Goal: Complete application form

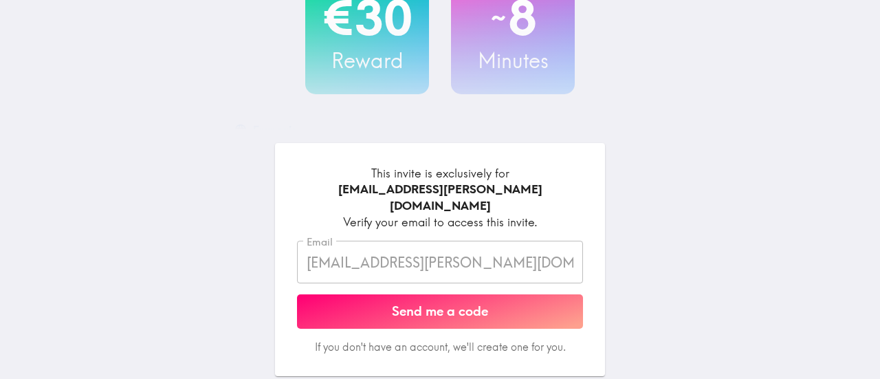
scroll to position [137, 0]
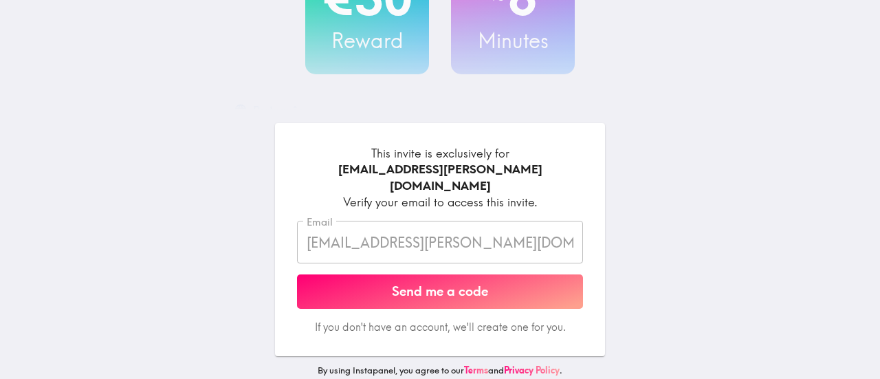
click at [432, 291] on button "Send me a code" at bounding box center [440, 291] width 286 height 34
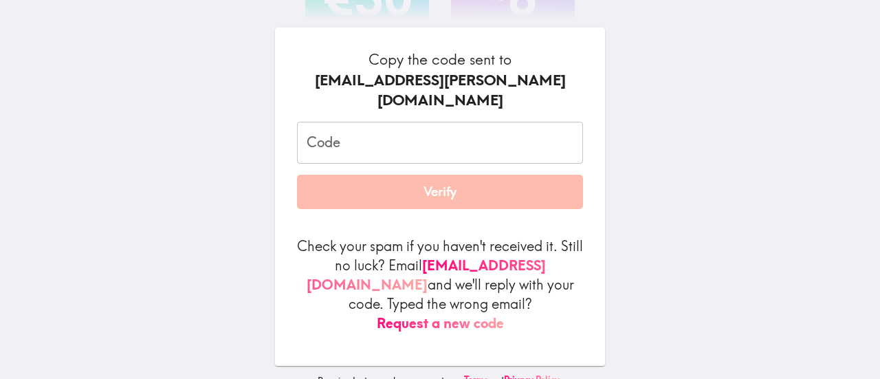
click at [323, 160] on input "Code" at bounding box center [440, 143] width 286 height 43
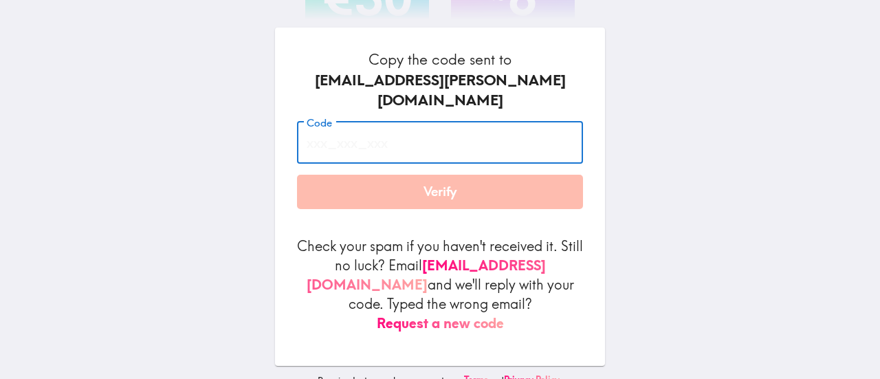
paste input "ih9_rhe_R8L"
type input "ih9_rhe_R8L"
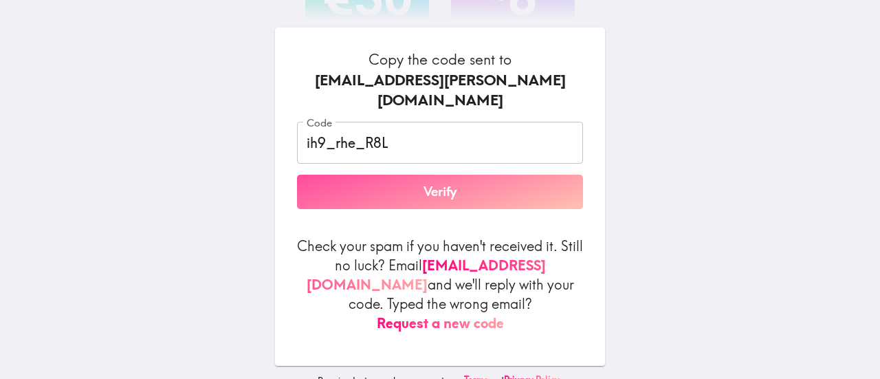
click at [425, 200] on button "Verify" at bounding box center [440, 192] width 286 height 34
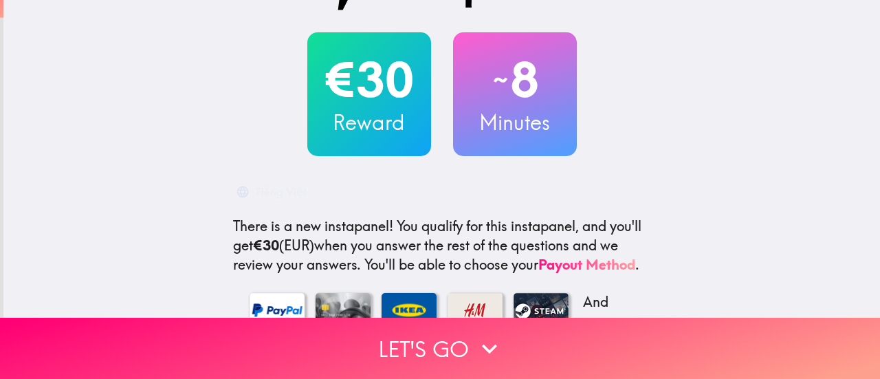
scroll to position [69, 0]
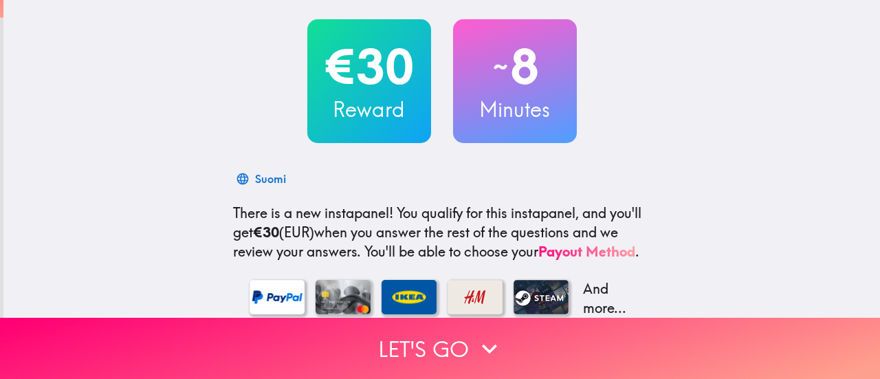
click at [348, 74] on h2 "€30" at bounding box center [369, 66] width 124 height 56
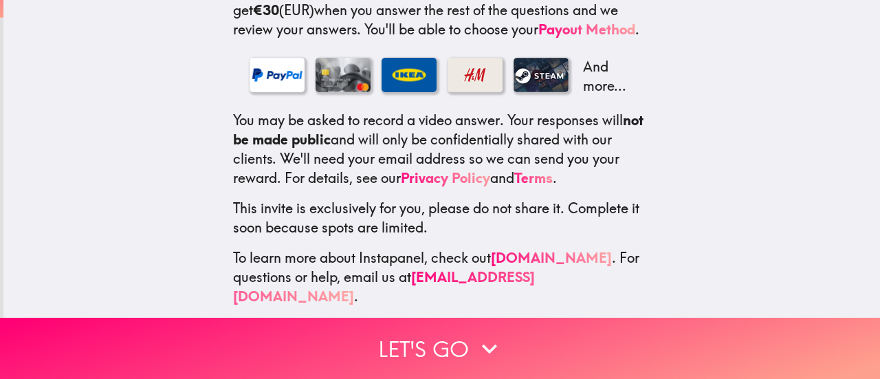
scroll to position [291, 0]
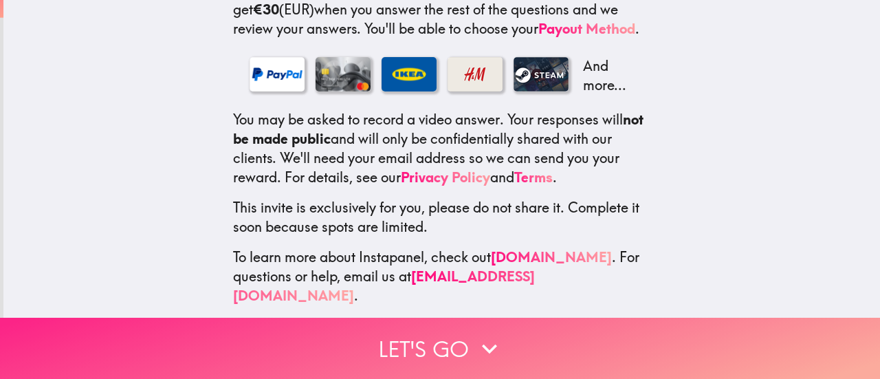
click at [458, 336] on button "Let's go" at bounding box center [440, 348] width 880 height 61
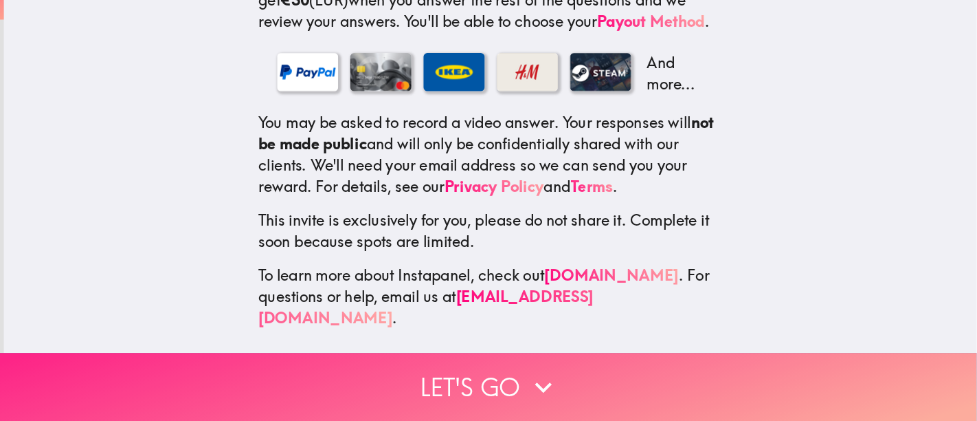
scroll to position [0, 0]
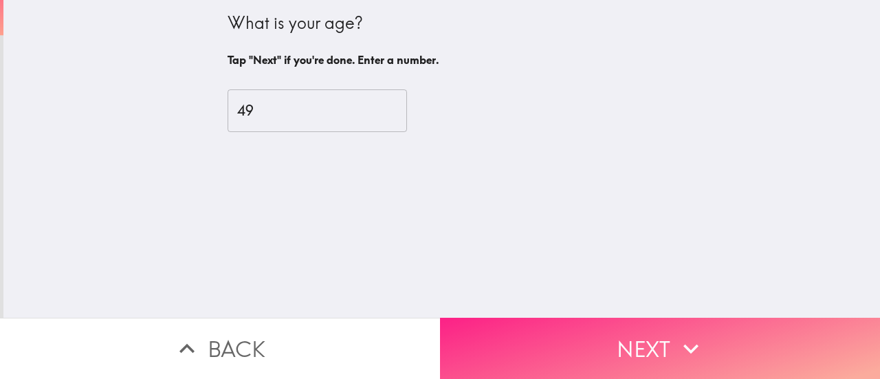
click at [676, 345] on icon "button" at bounding box center [691, 348] width 30 height 30
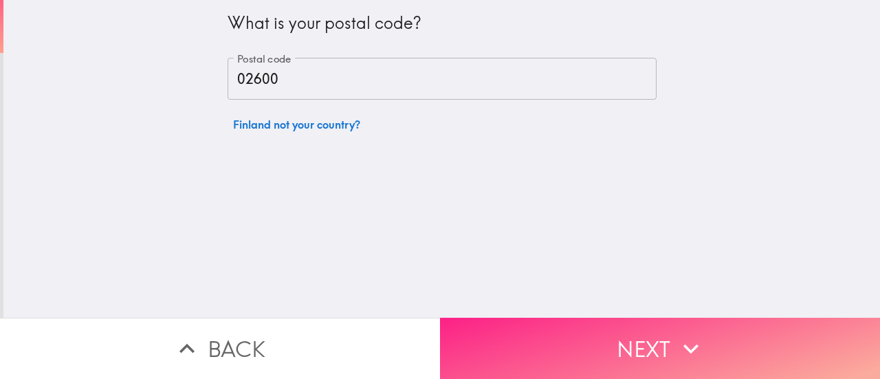
click at [615, 349] on button "Next" at bounding box center [660, 348] width 440 height 61
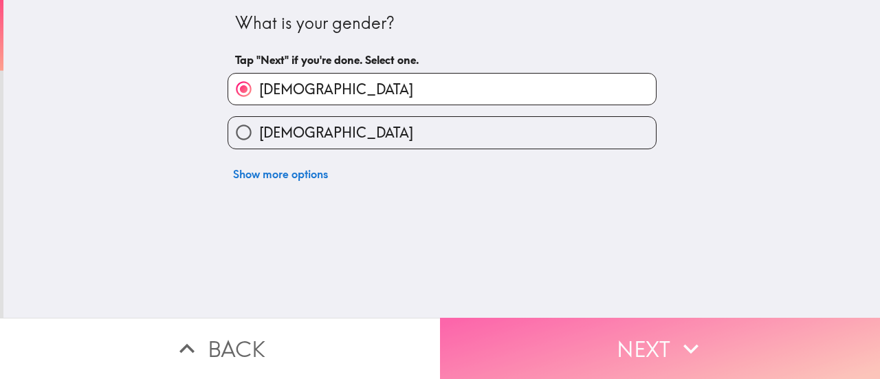
click at [663, 344] on button "Next" at bounding box center [660, 348] width 440 height 61
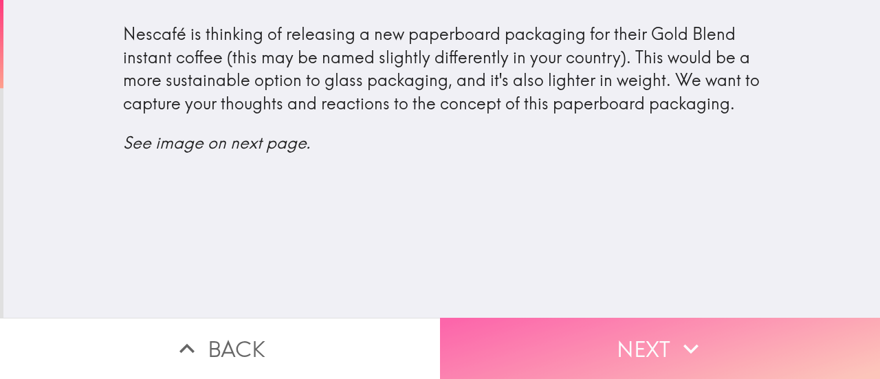
click at [634, 347] on button "Next" at bounding box center [660, 348] width 440 height 61
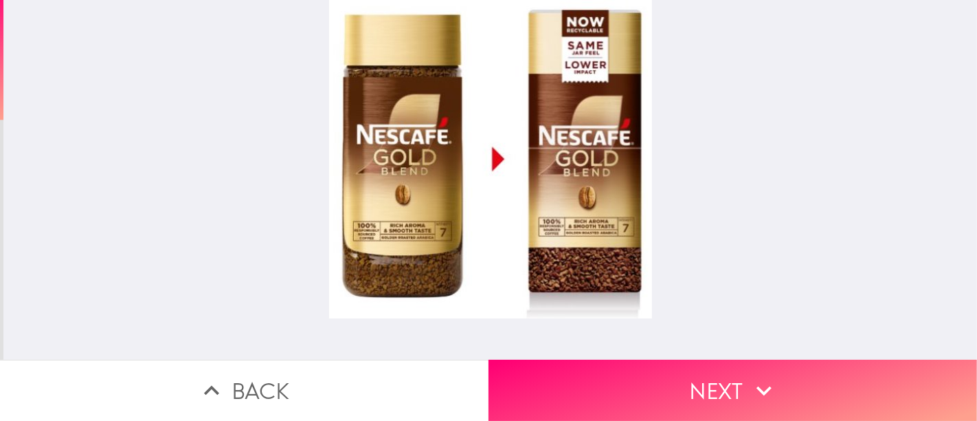
click at [397, 160] on div at bounding box center [490, 159] width 323 height 318
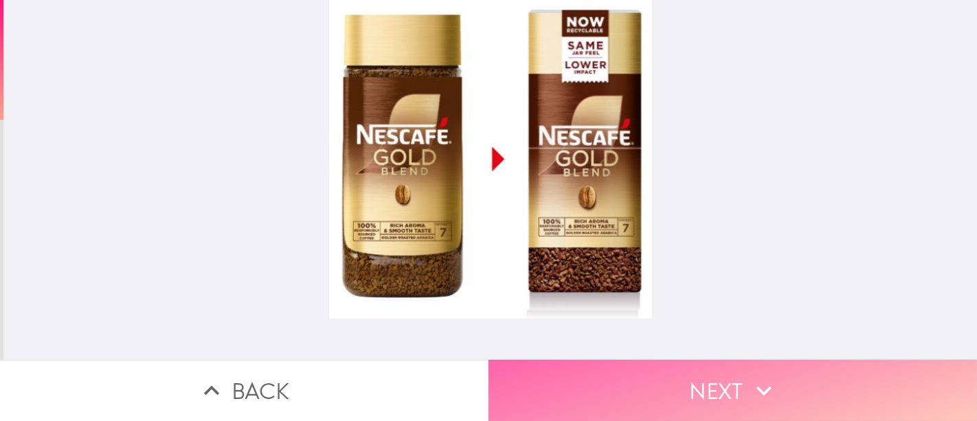
click at [722, 386] on button "Next" at bounding box center [733, 389] width 489 height 61
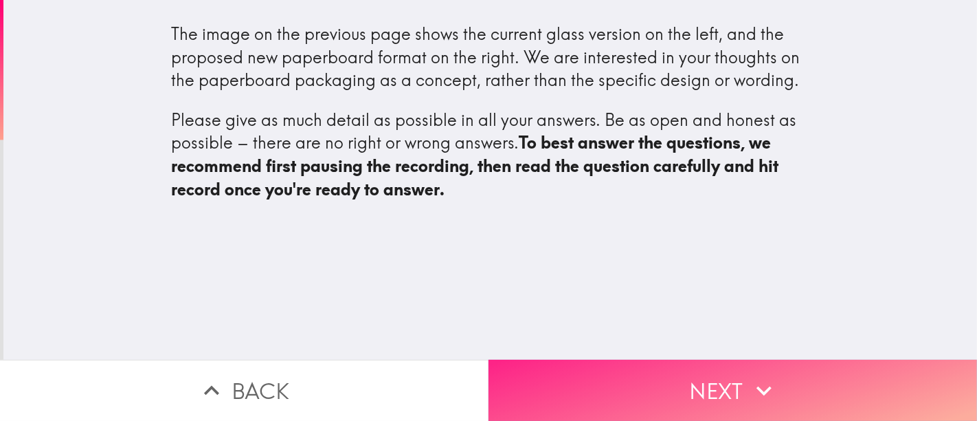
click at [730, 386] on button "Next" at bounding box center [733, 389] width 489 height 61
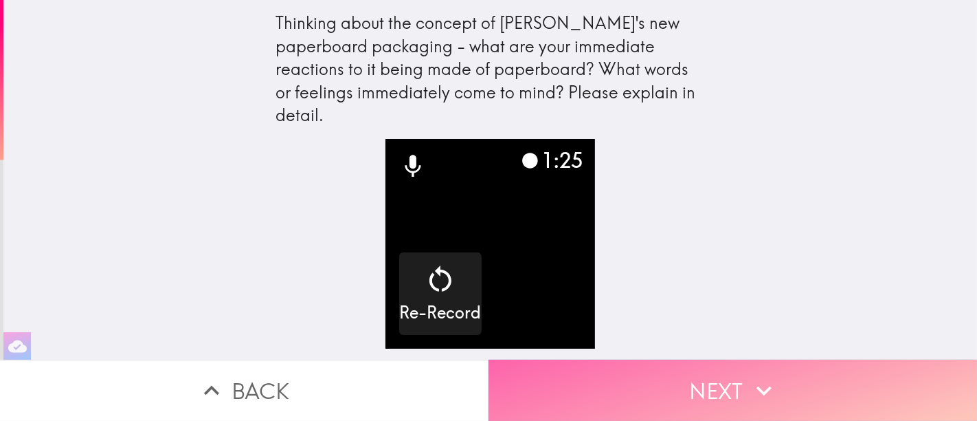
click at [719, 381] on button "Next" at bounding box center [733, 389] width 489 height 61
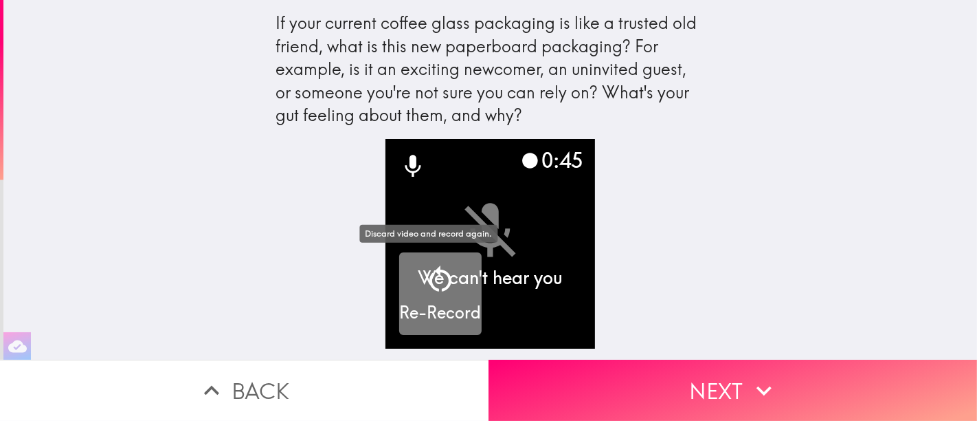
click at [443, 309] on h5 "Re-Record" at bounding box center [441, 312] width 82 height 23
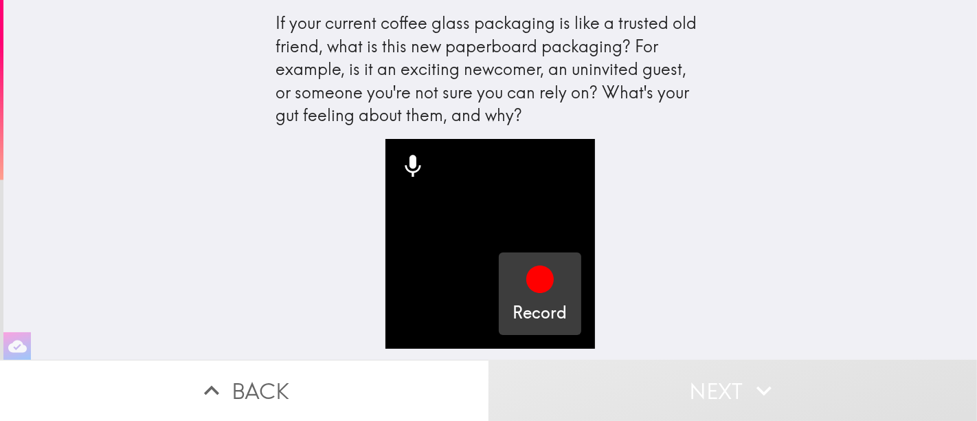
click at [530, 282] on icon "button" at bounding box center [539, 278] width 27 height 27
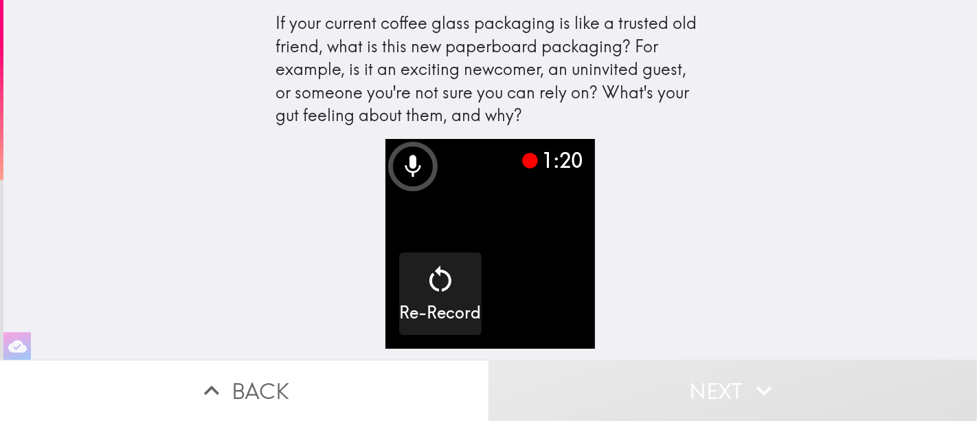
click at [630, 262] on div "1:20 Re-Record" at bounding box center [491, 249] width 440 height 221
click at [492, 243] on video "button" at bounding box center [491, 244] width 210 height 210
click at [522, 164] on icon at bounding box center [530, 161] width 16 height 16
click at [697, 404] on button "Next" at bounding box center [733, 389] width 489 height 61
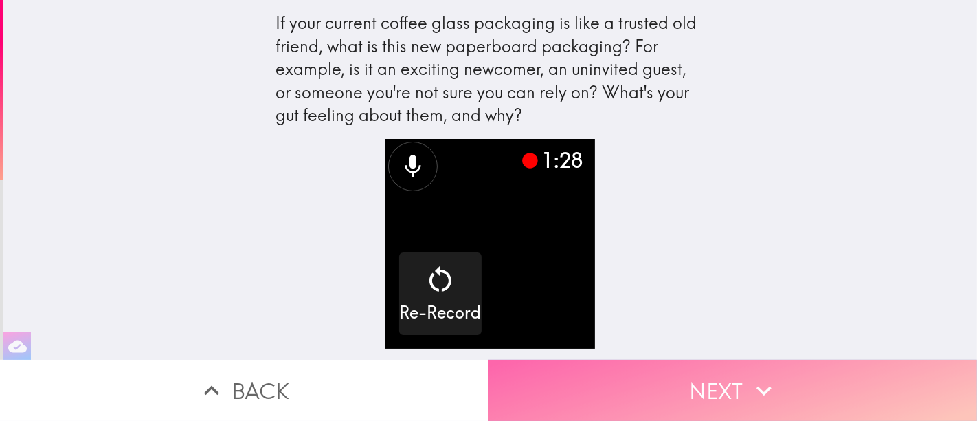
click at [714, 378] on button "Next" at bounding box center [733, 389] width 489 height 61
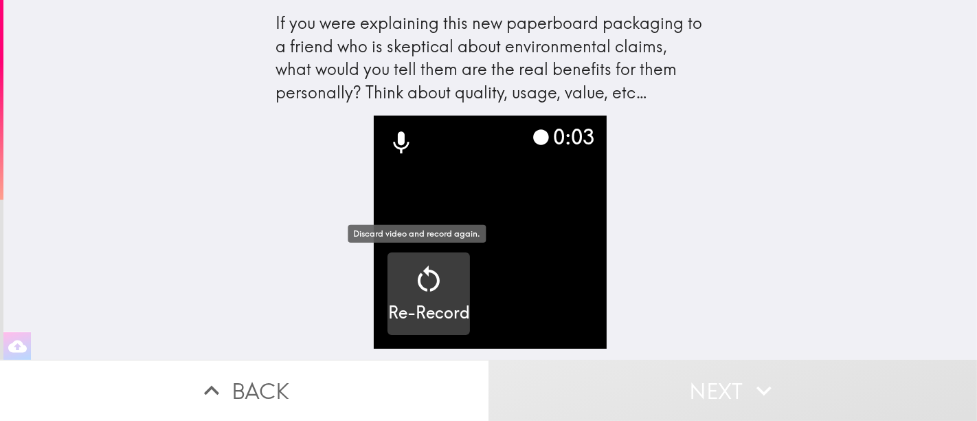
click at [415, 284] on icon "button" at bounding box center [428, 279] width 33 height 33
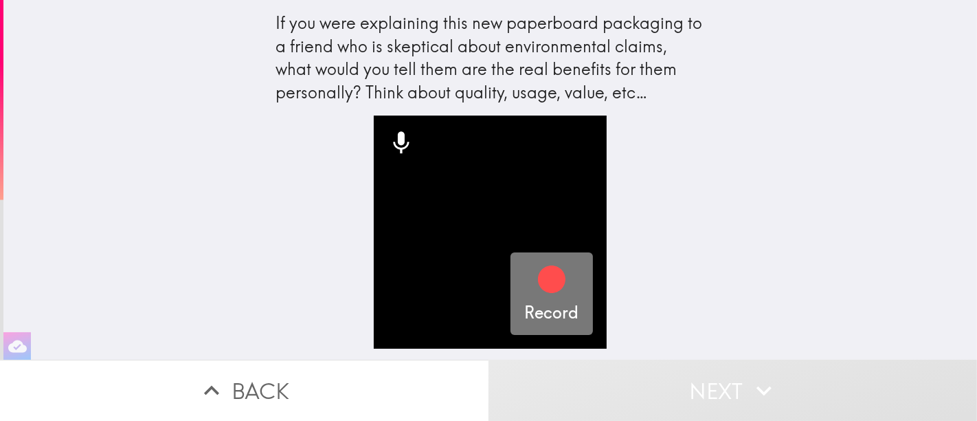
click at [541, 282] on icon "button" at bounding box center [551, 278] width 27 height 27
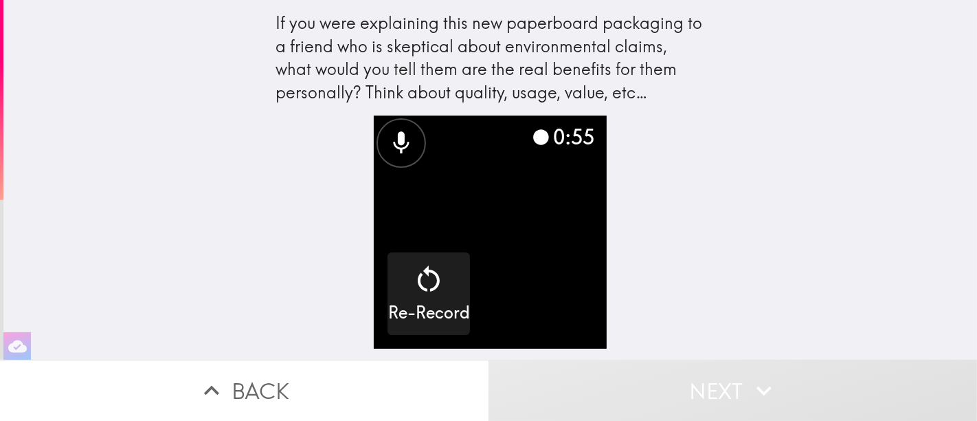
click at [520, 235] on video "button" at bounding box center [490, 231] width 232 height 232
click at [518, 242] on video "button" at bounding box center [490, 231] width 232 height 232
click at [681, 367] on button "Next" at bounding box center [733, 389] width 489 height 61
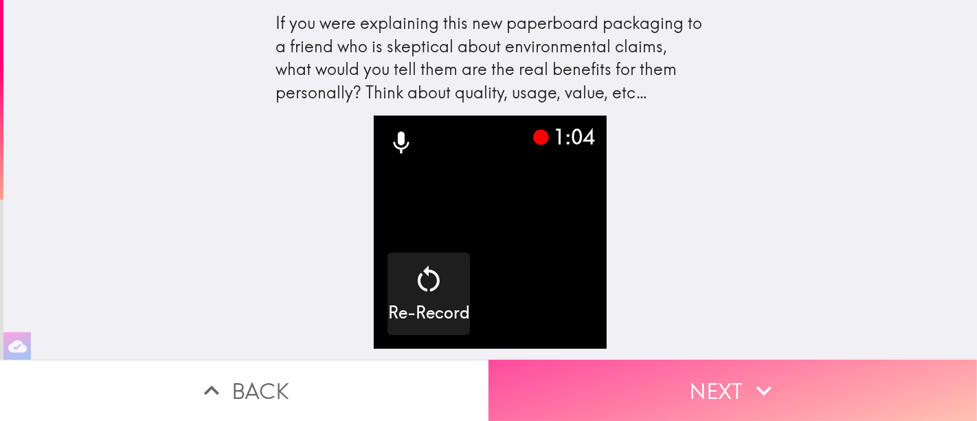
click at [715, 384] on button "Next" at bounding box center [733, 389] width 489 height 61
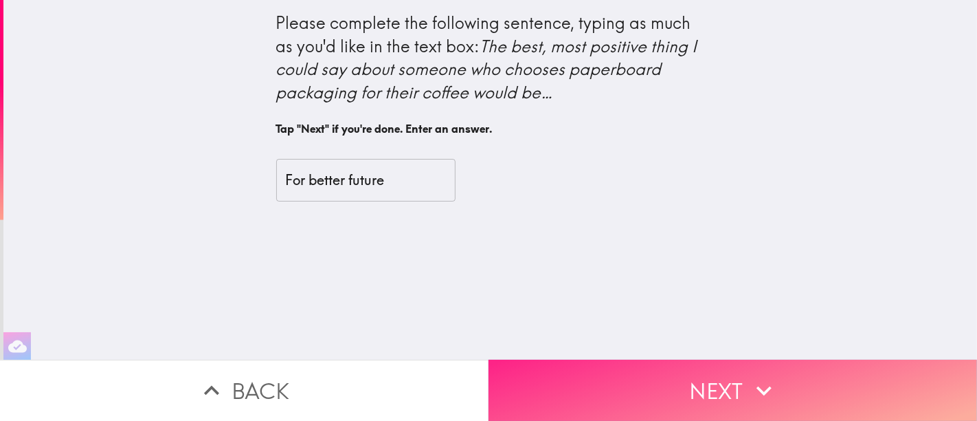
click at [711, 375] on button "Next" at bounding box center [733, 389] width 489 height 61
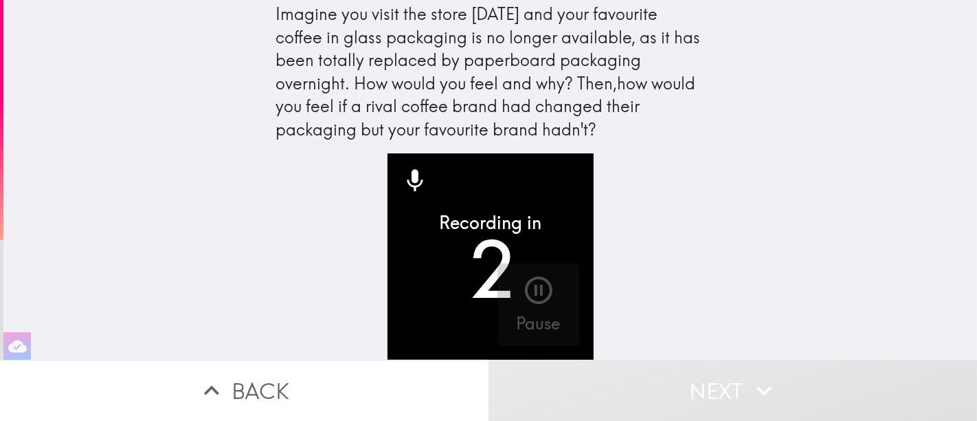
scroll to position [19, 0]
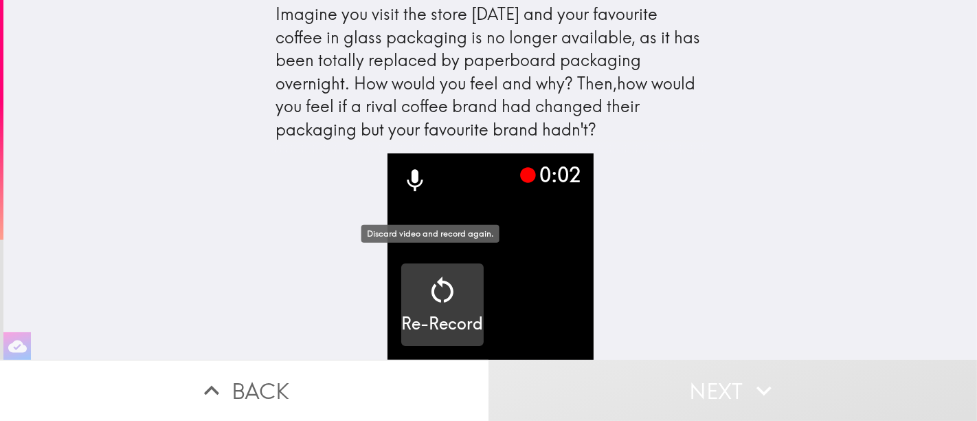
click at [430, 282] on icon "button" at bounding box center [442, 290] width 33 height 33
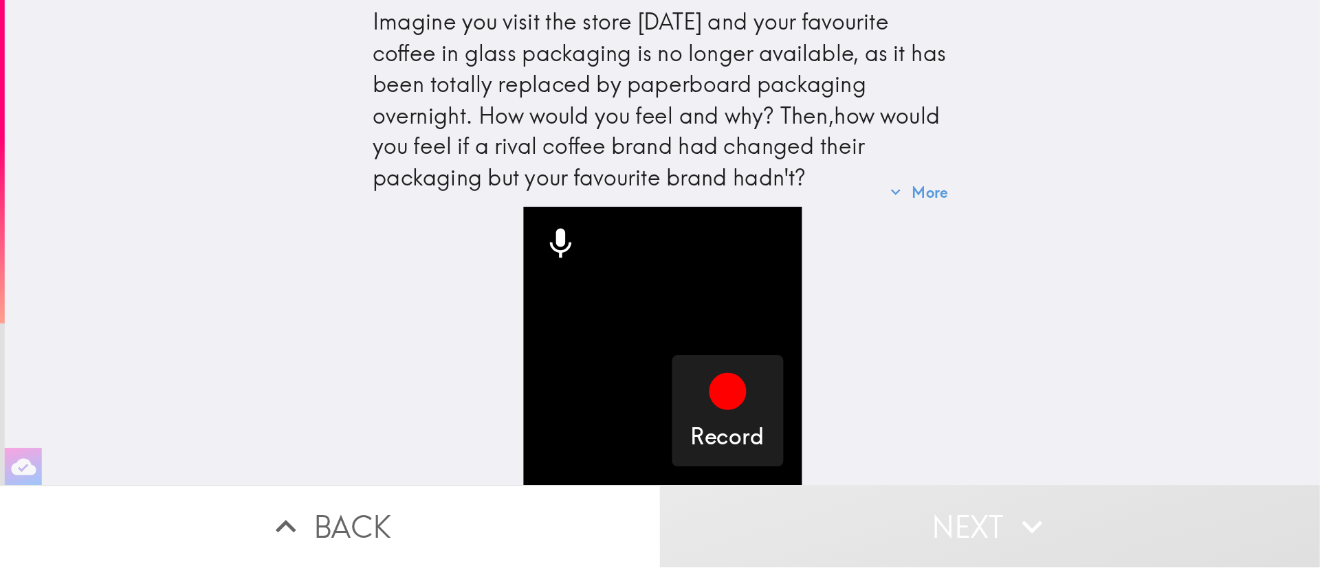
scroll to position [0, 0]
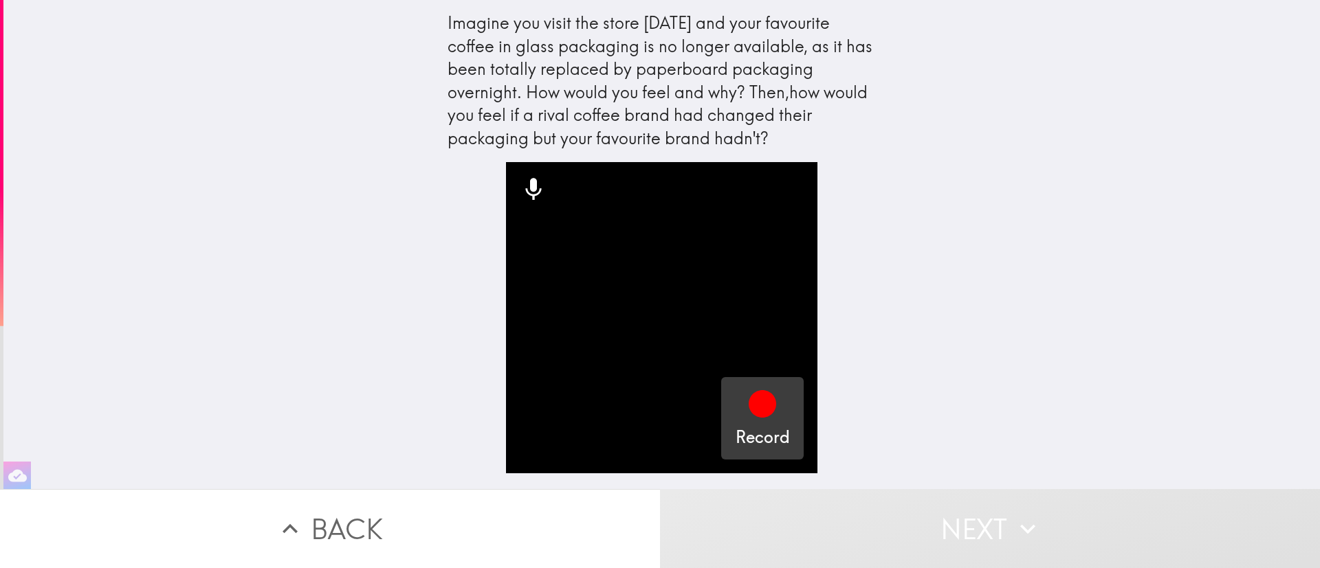
click at [735, 420] on div "Record" at bounding box center [762, 419] width 54 height 62
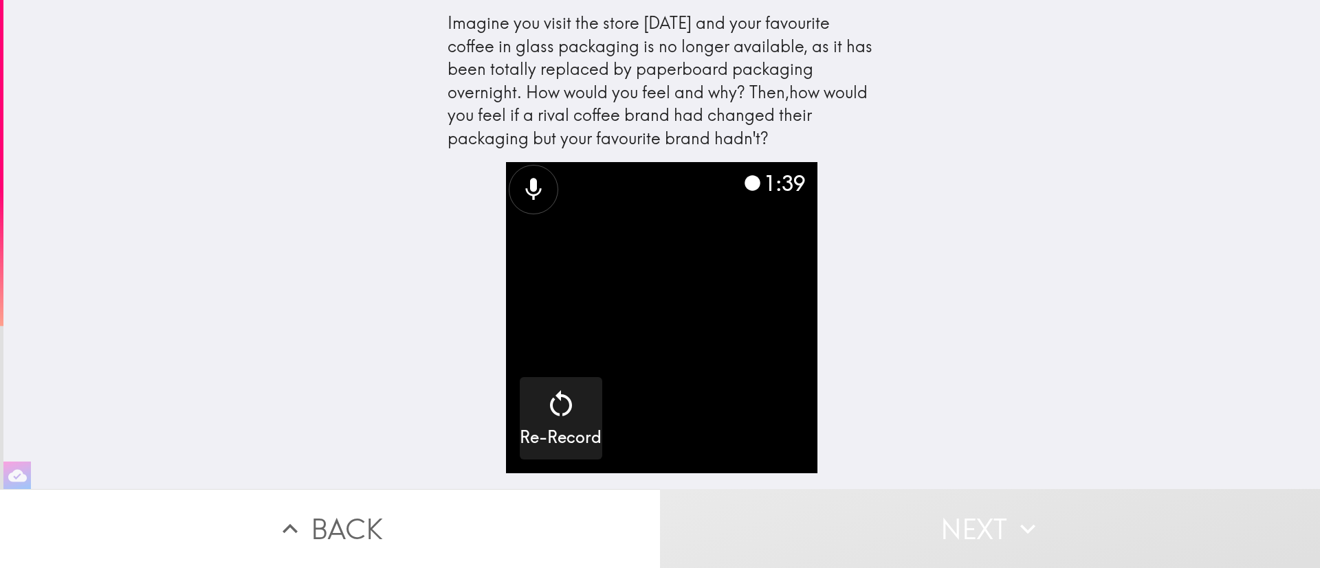
click at [923, 520] on button "Next" at bounding box center [990, 528] width 660 height 79
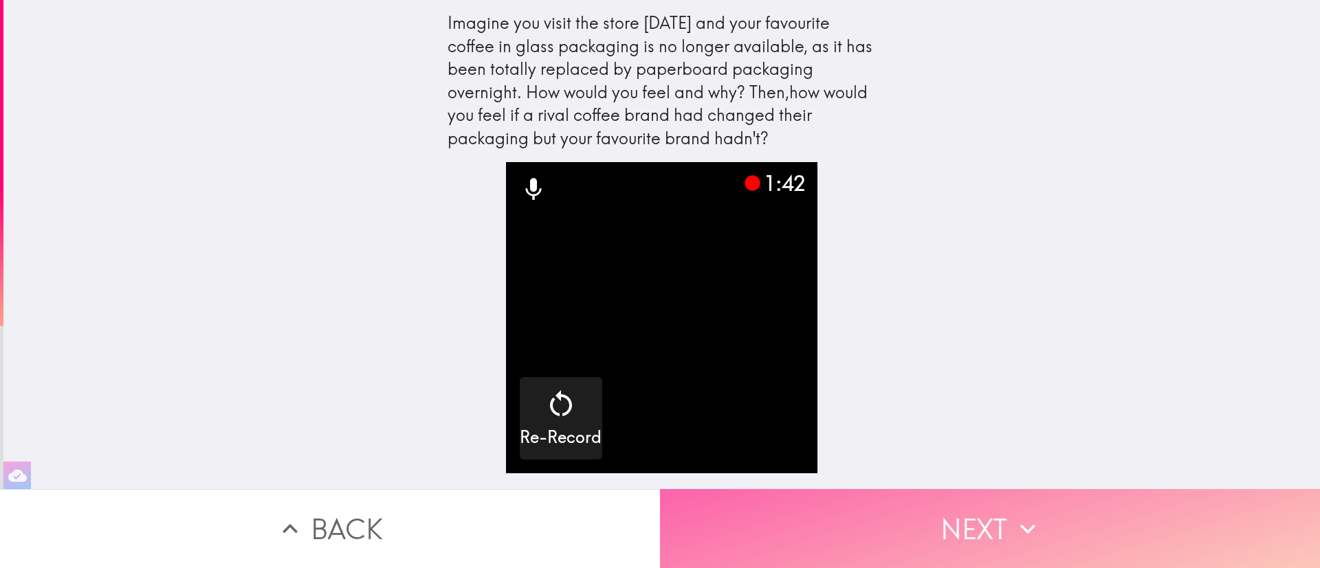
click at [924, 520] on button "Next" at bounding box center [990, 528] width 660 height 79
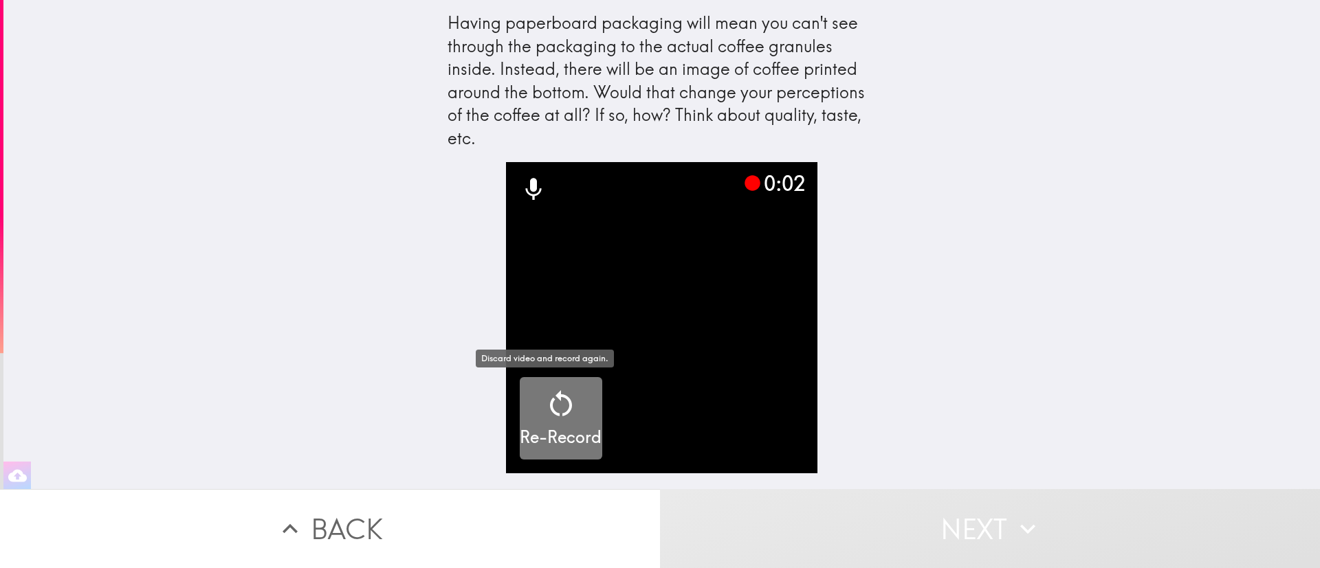
click at [544, 413] on icon "button" at bounding box center [560, 404] width 33 height 33
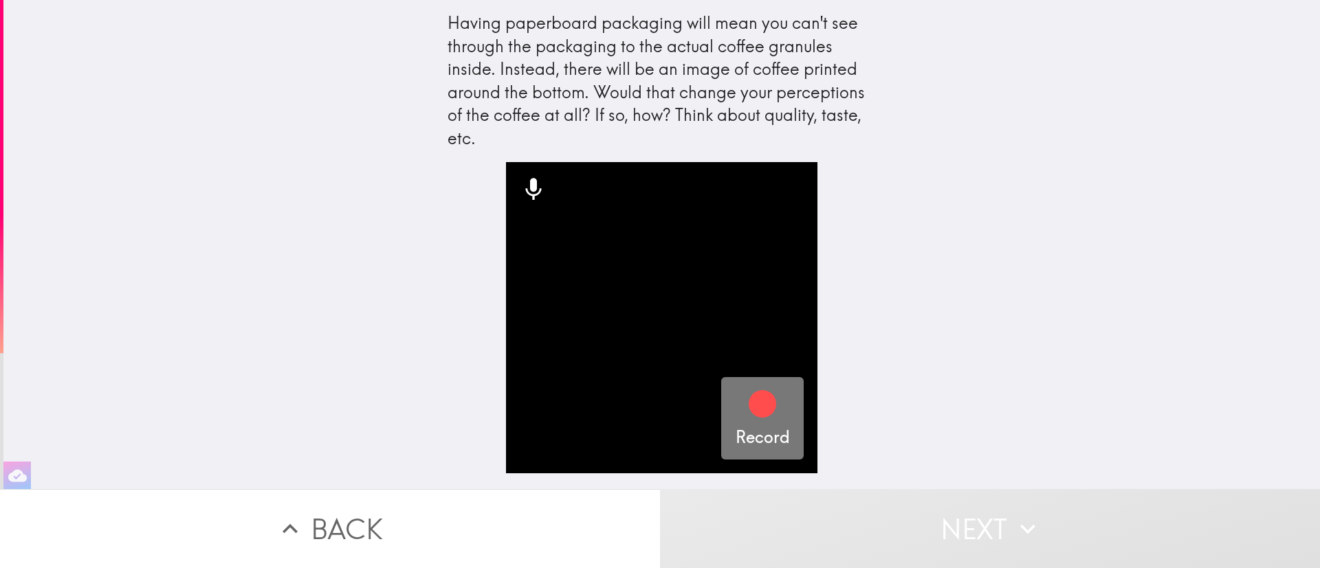
click at [748, 401] on icon "button" at bounding box center [761, 403] width 27 height 27
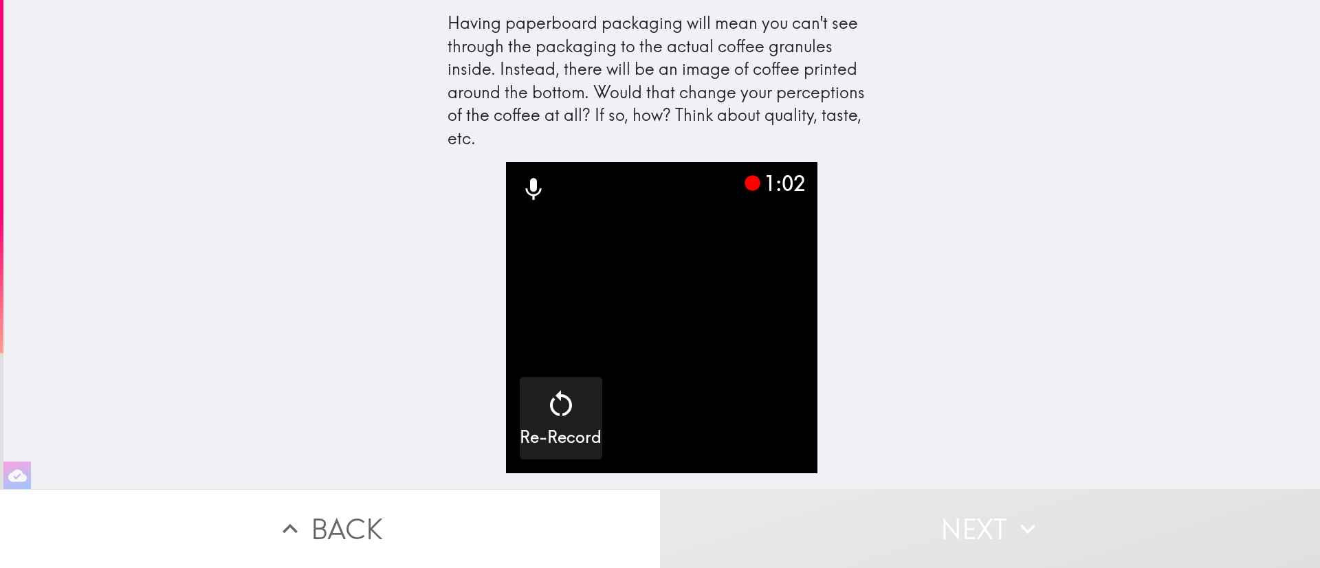
click at [964, 523] on button "Next" at bounding box center [990, 528] width 660 height 79
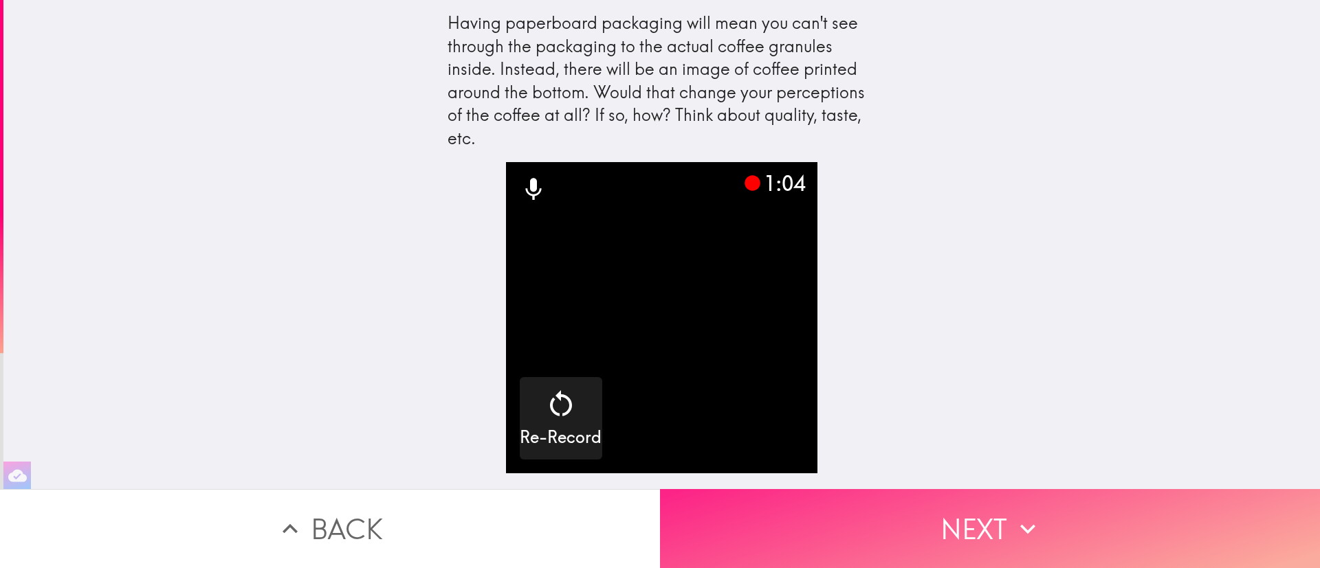
click at [964, 523] on button "Next" at bounding box center [990, 528] width 660 height 79
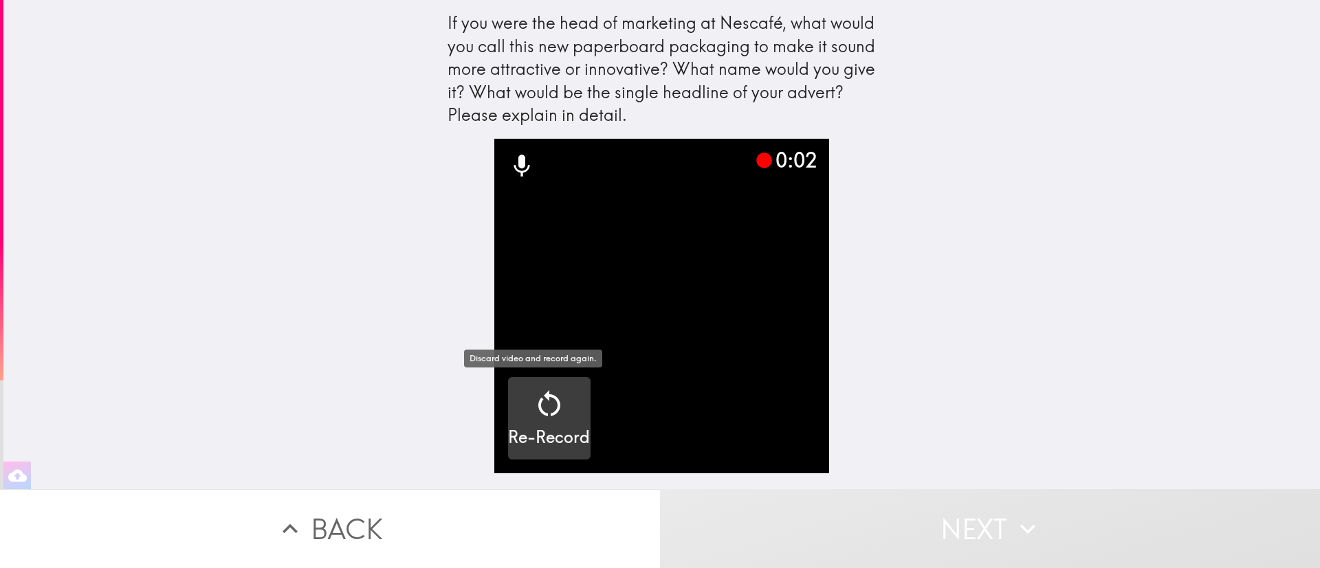
click at [533, 418] on icon "button" at bounding box center [549, 404] width 33 height 33
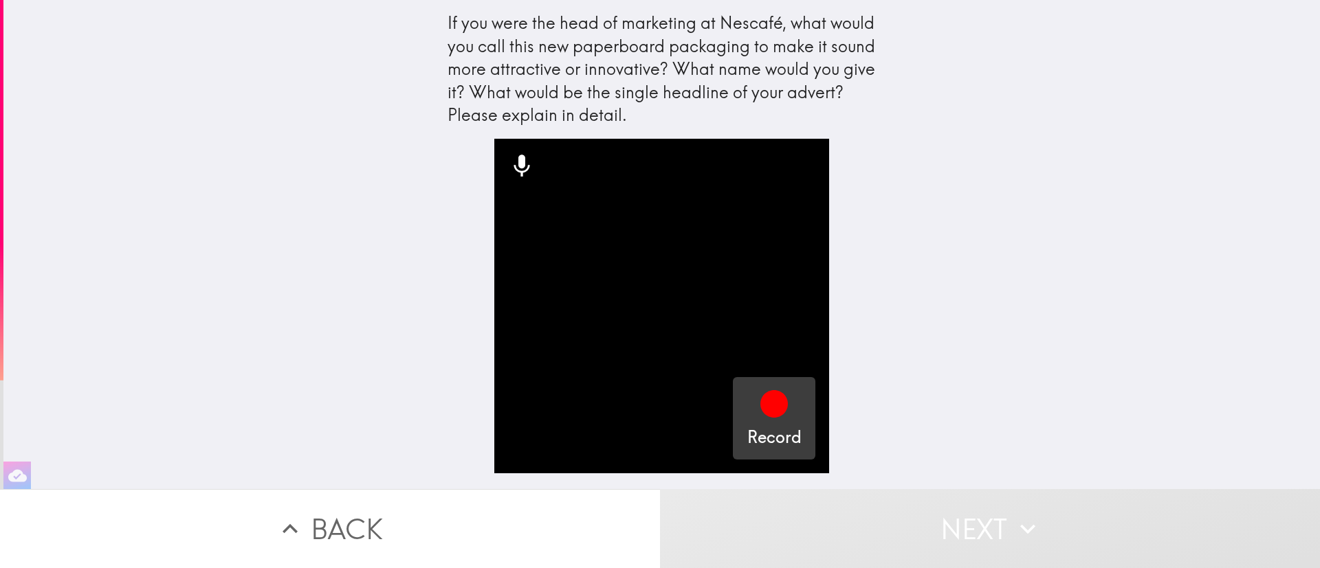
click at [772, 412] on icon "button" at bounding box center [773, 404] width 33 height 33
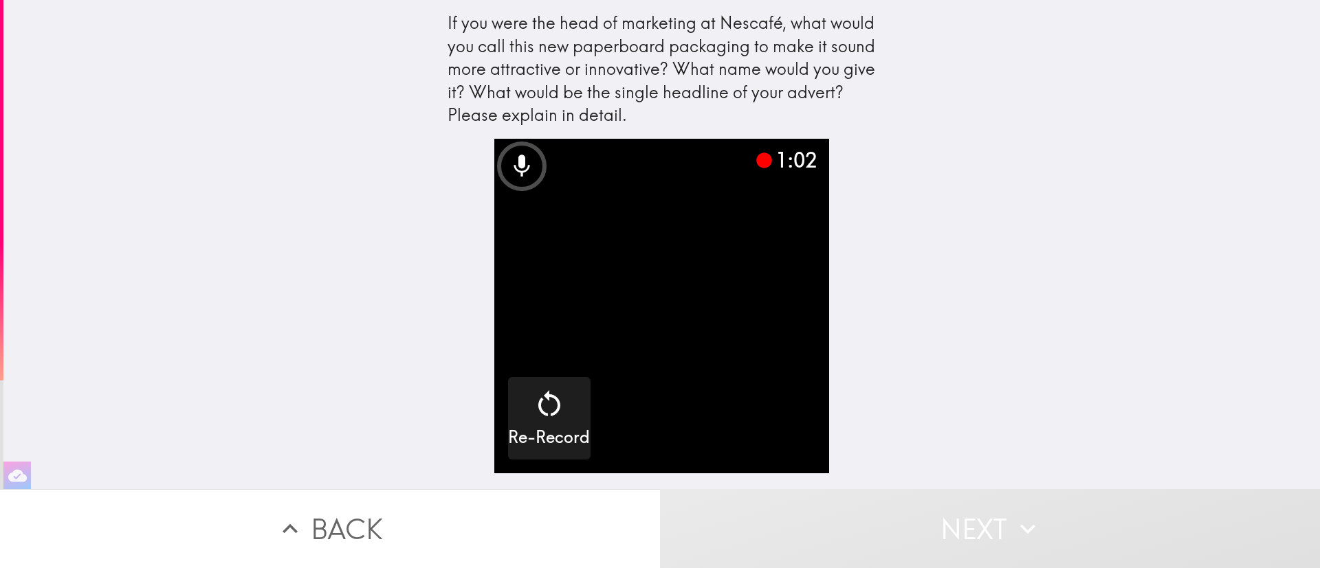
click at [614, 182] on video "button" at bounding box center [661, 306] width 335 height 335
click at [740, 296] on video "button" at bounding box center [661, 306] width 335 height 335
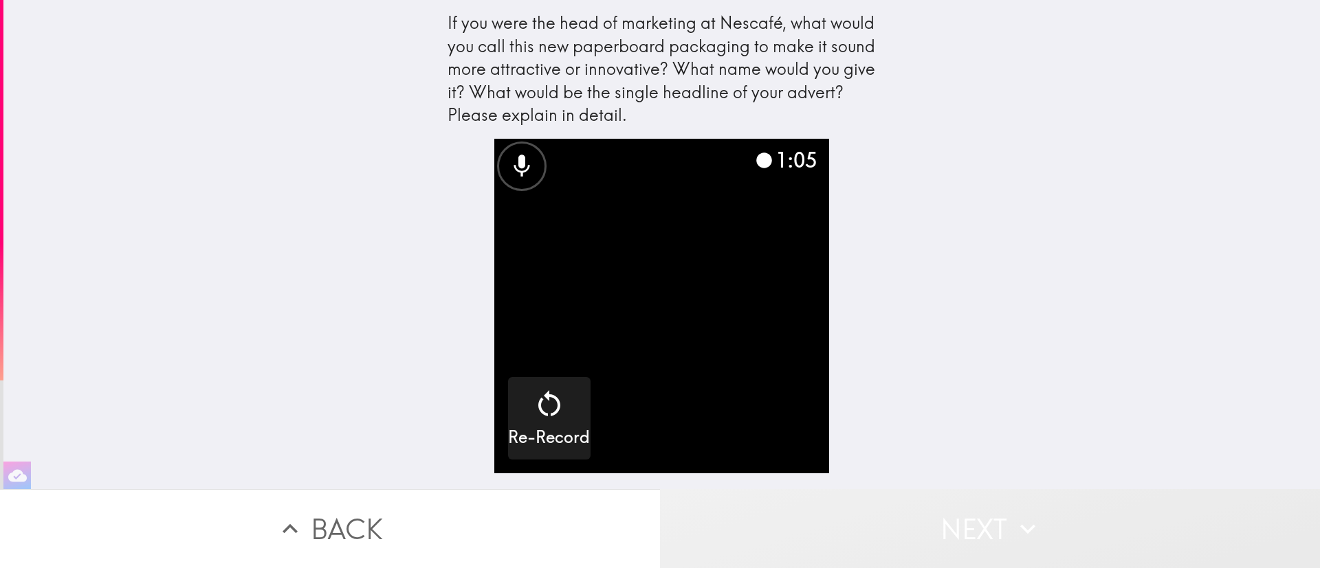
click at [972, 518] on button "Next" at bounding box center [990, 528] width 660 height 79
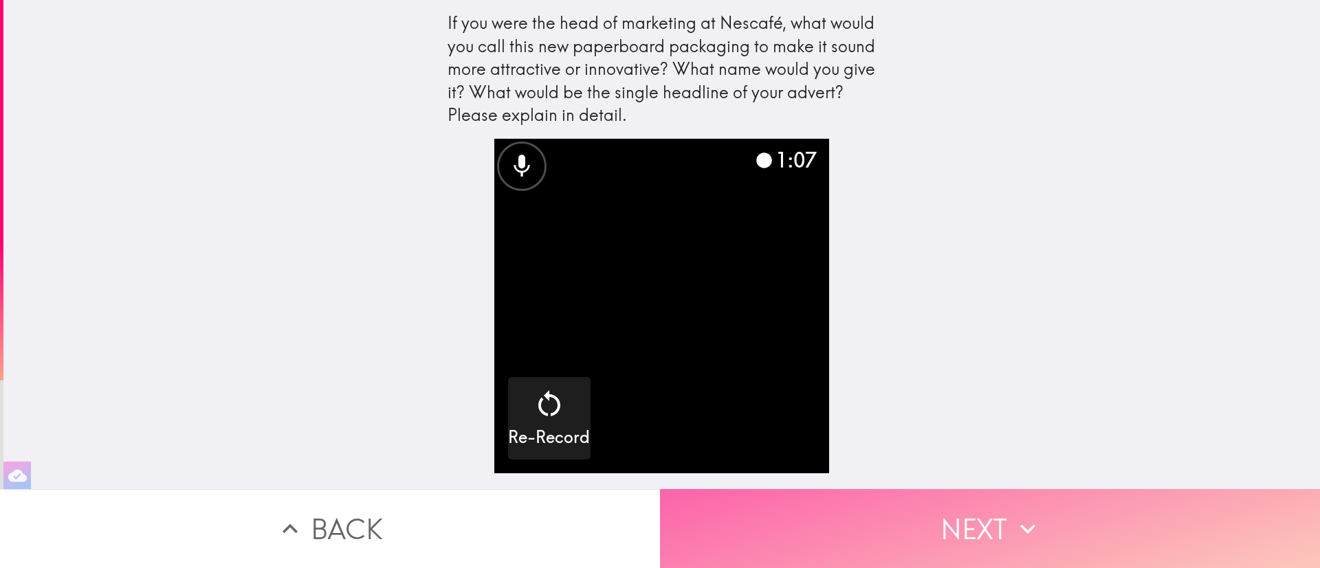
click at [972, 518] on button "Next" at bounding box center [990, 528] width 660 height 79
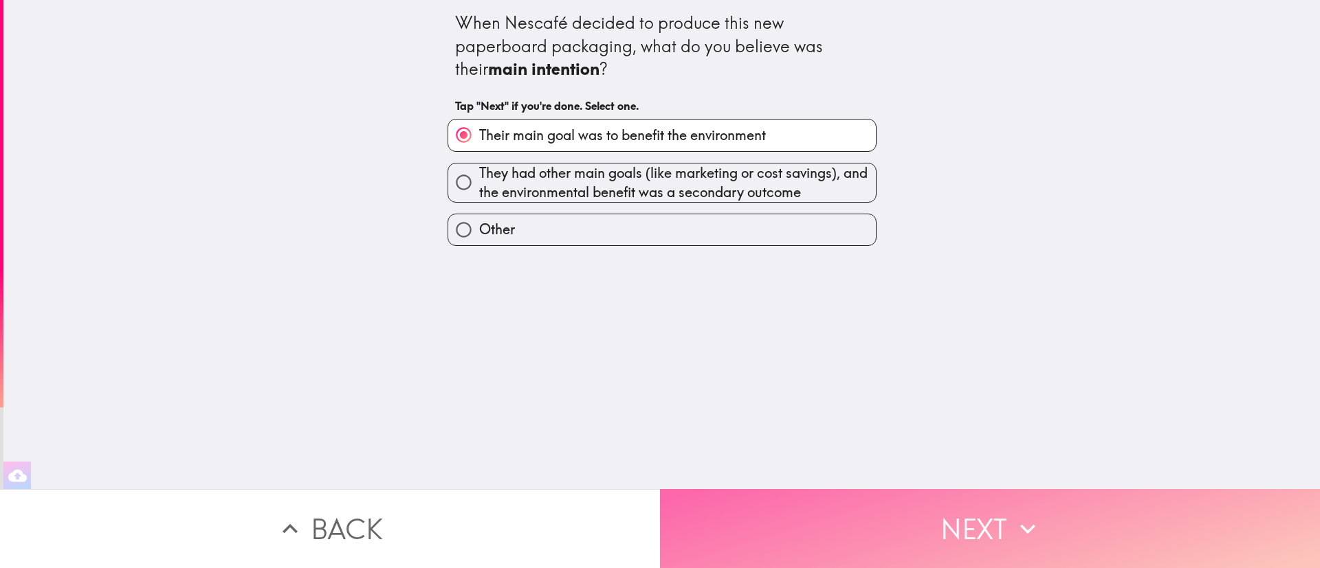
click at [990, 506] on button "Next" at bounding box center [990, 528] width 660 height 79
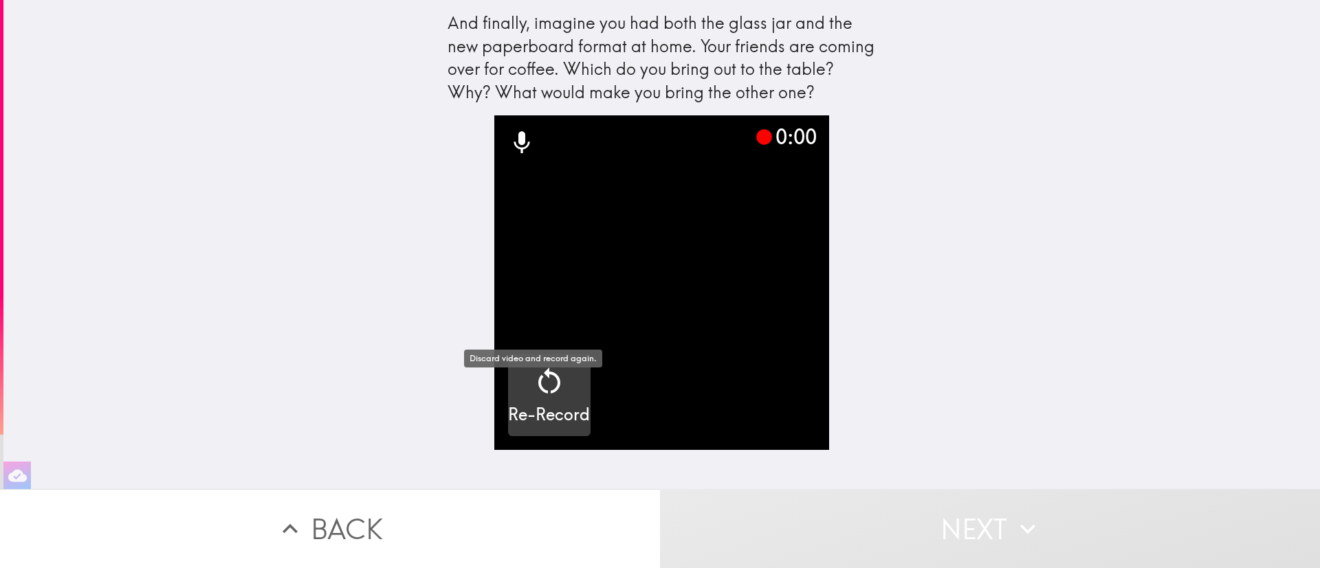
click at [512, 414] on div "Re-Record" at bounding box center [549, 396] width 82 height 62
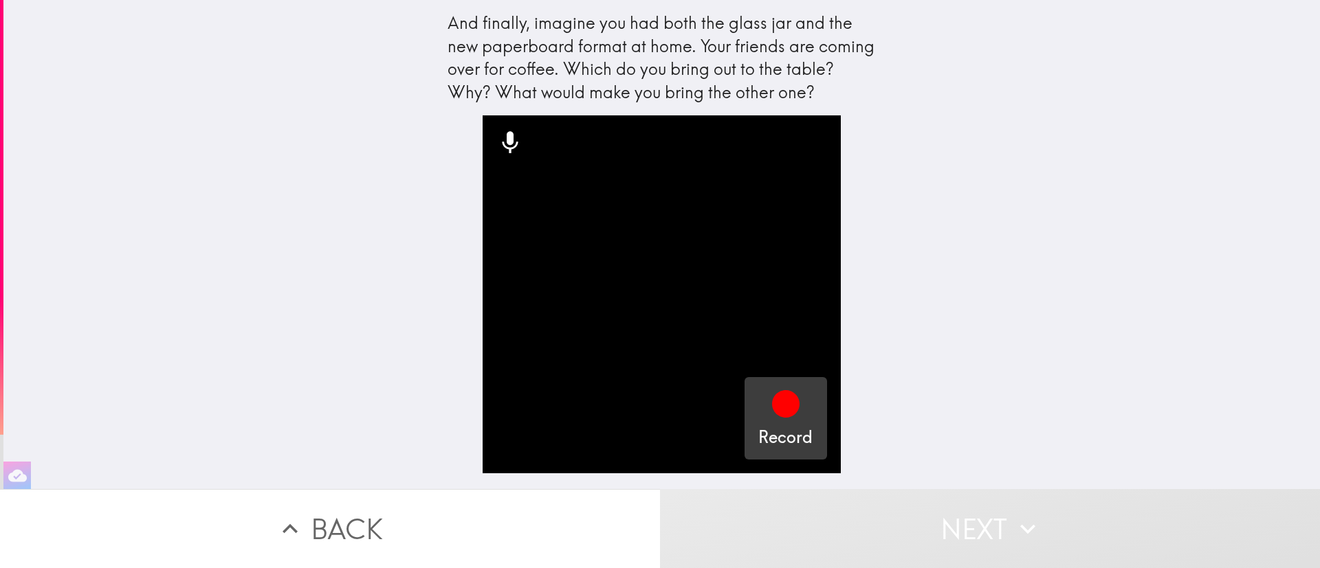
click at [776, 422] on div "button" at bounding box center [785, 407] width 33 height 38
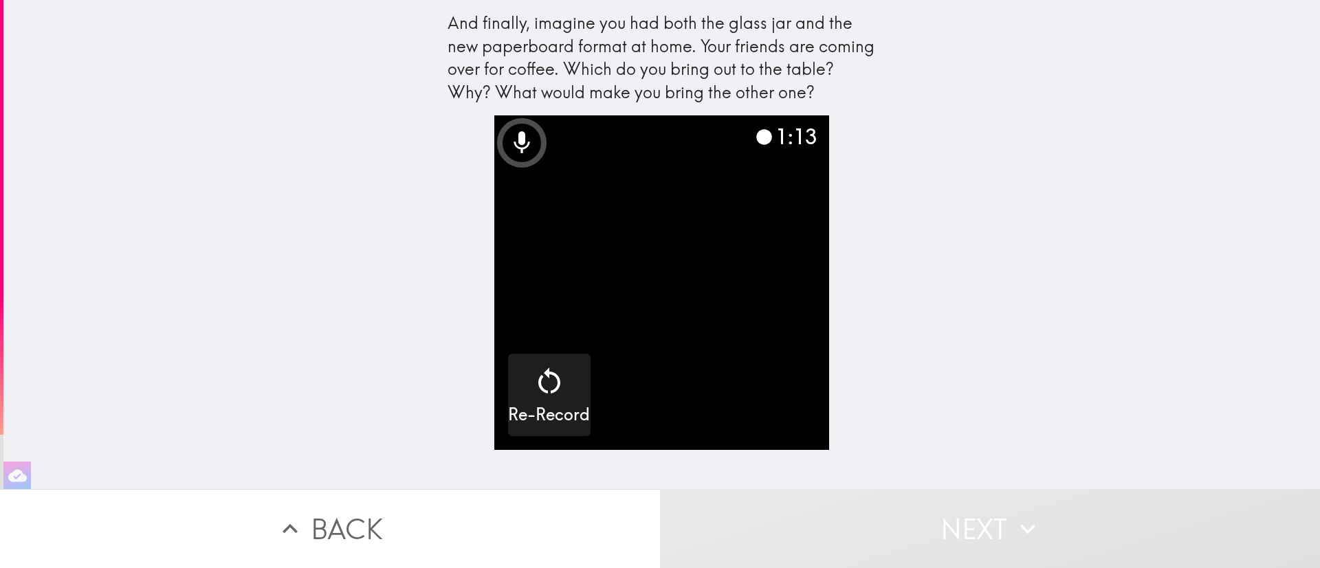
click at [965, 522] on button "Next" at bounding box center [990, 528] width 660 height 79
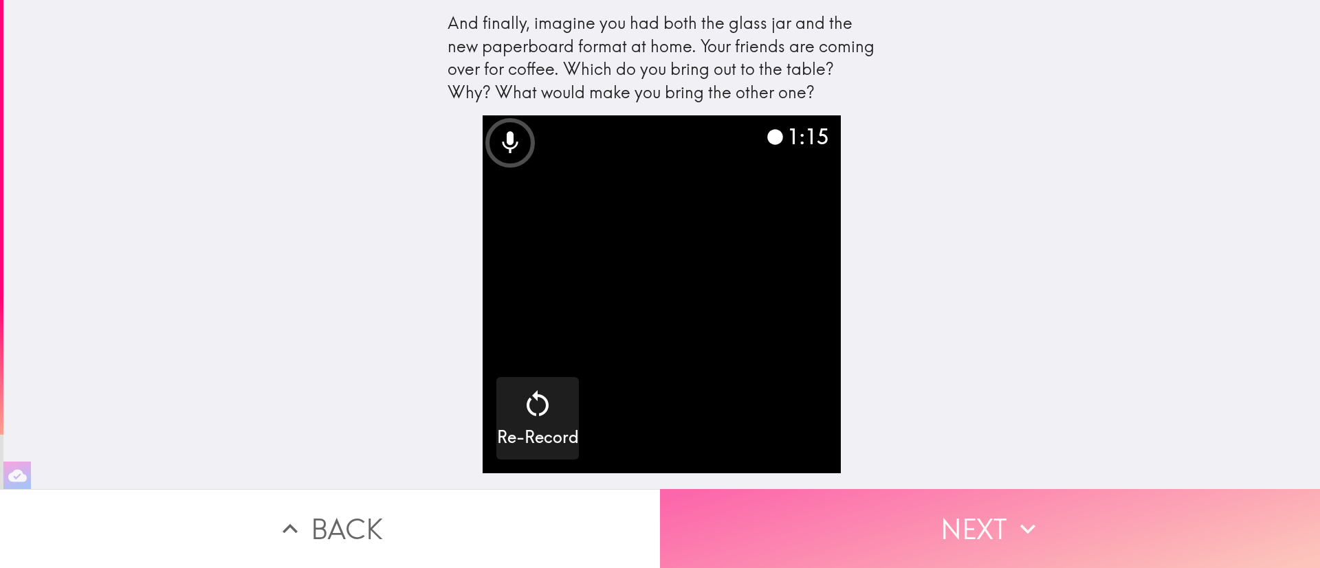
click at [965, 522] on button "Next" at bounding box center [990, 528] width 660 height 79
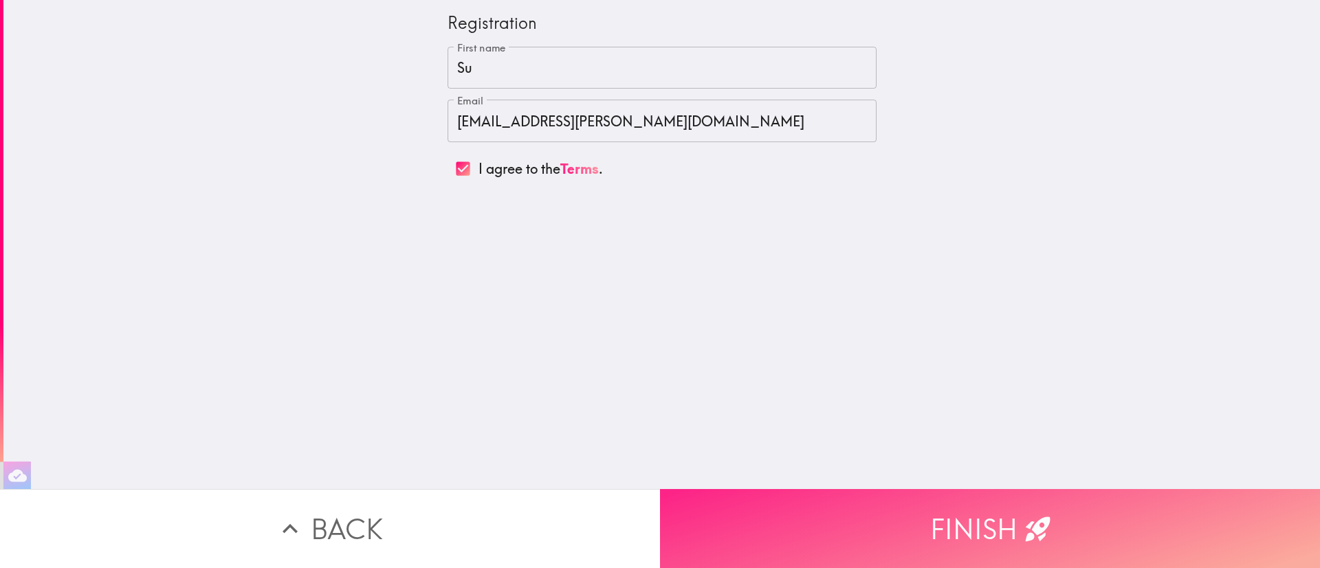
click at [964, 522] on button "Finish" at bounding box center [990, 528] width 660 height 79
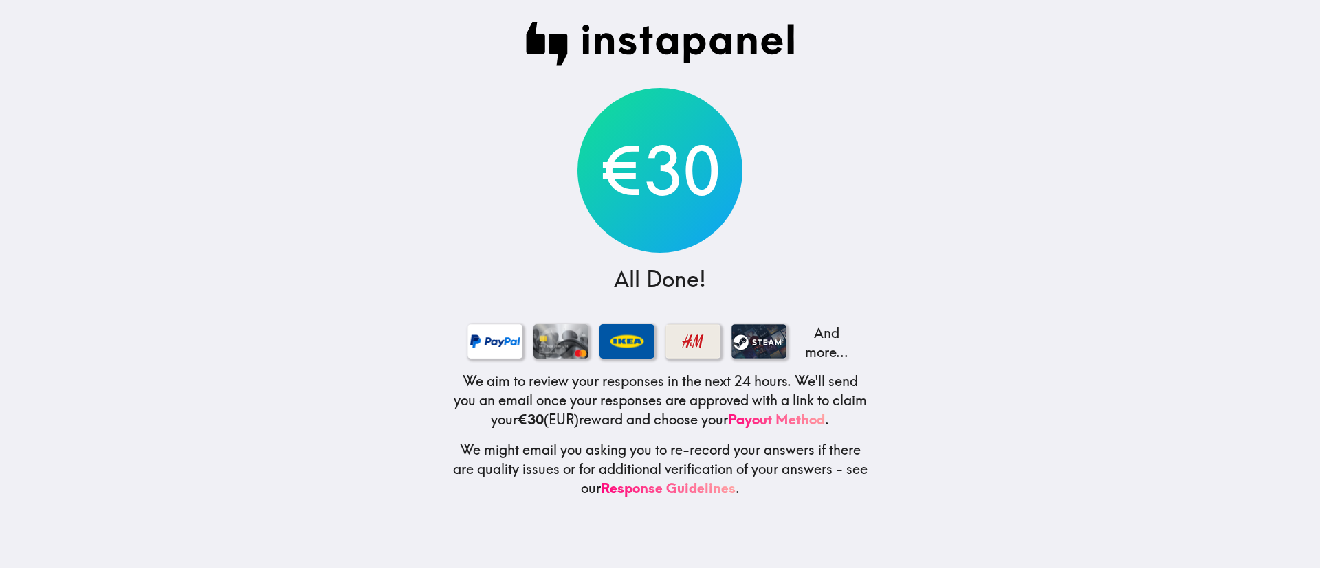
click at [619, 202] on div "€30" at bounding box center [659, 170] width 165 height 165
click at [482, 340] on div at bounding box center [494, 341] width 55 height 34
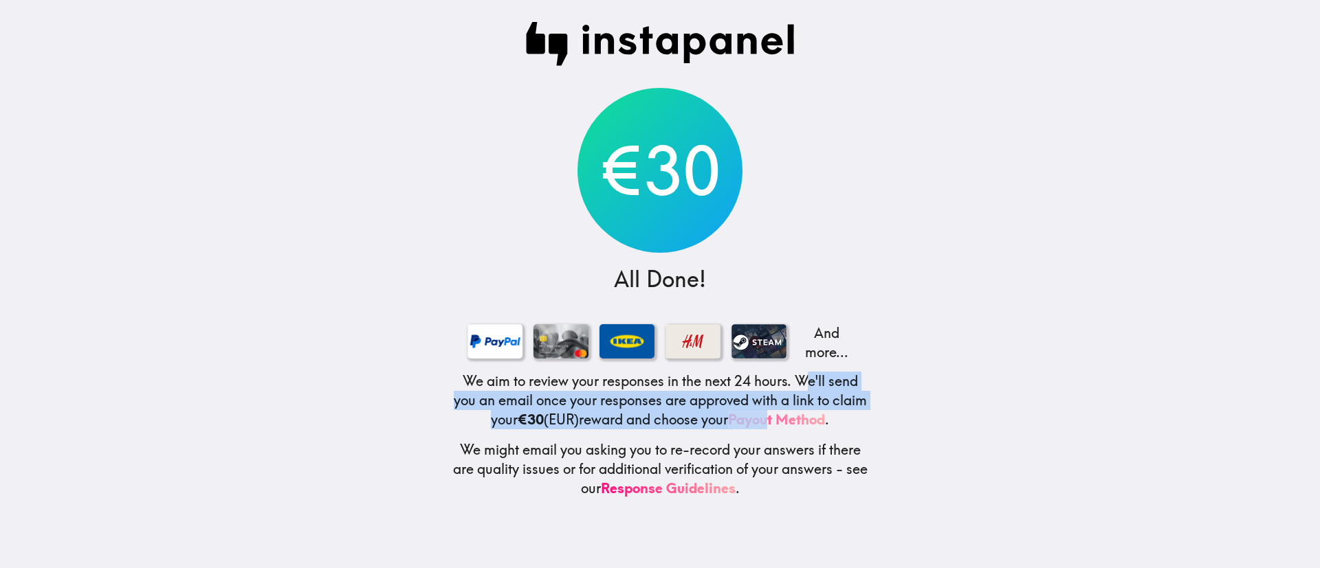
drag, startPoint x: 803, startPoint y: 384, endPoint x: 790, endPoint y: 417, distance: 35.2
click at [790, 417] on h5 "We aim to review your responses in the next 24 hours. We'll send you an email o…" at bounding box center [660, 401] width 418 height 58
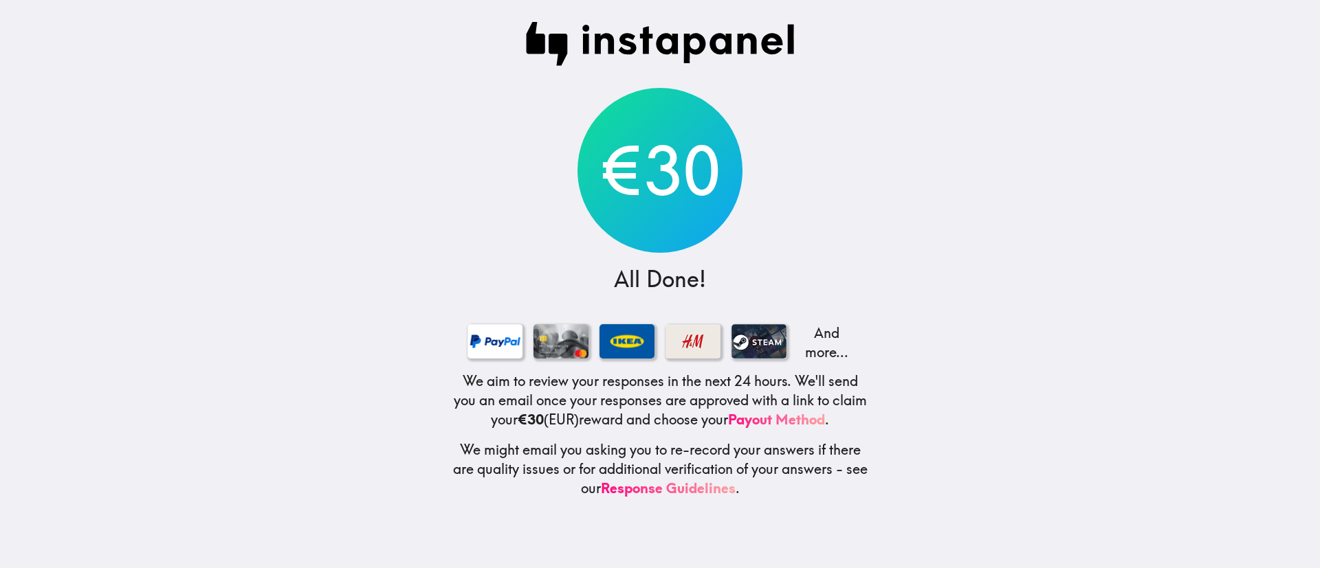
click at [641, 286] on h3 "All Done!" at bounding box center [660, 279] width 92 height 31
click at [810, 352] on p "And more..." at bounding box center [824, 343] width 55 height 38
